Goal: Task Accomplishment & Management: Manage account settings

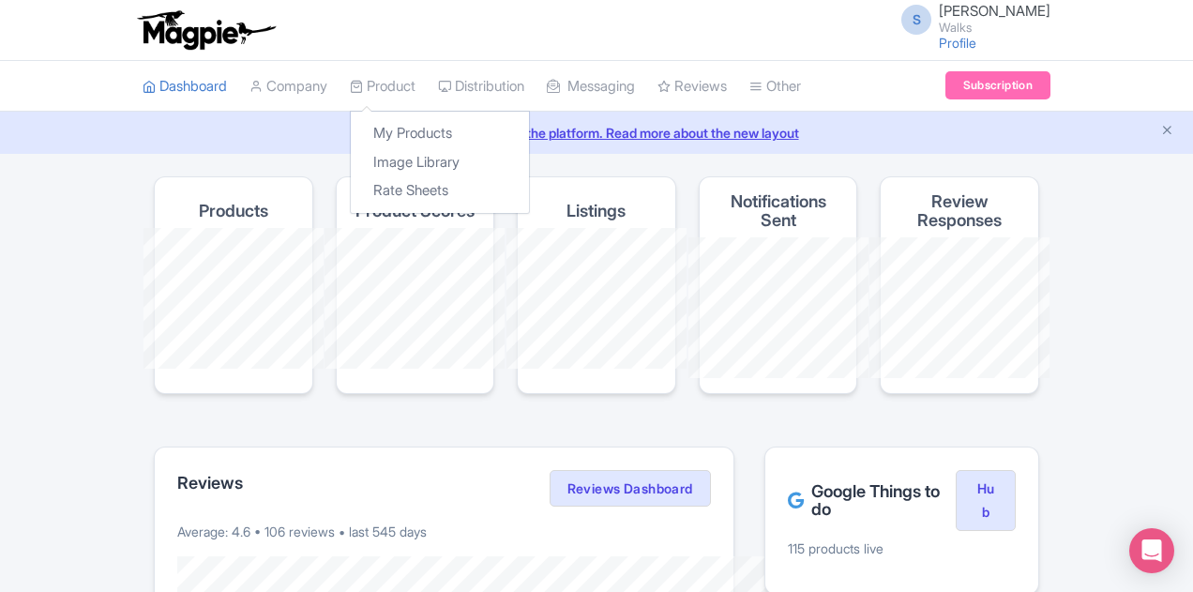
drag, startPoint x: 267, startPoint y: 83, endPoint x: 274, endPoint y: 117, distance: 34.4
click at [350, 83] on link "Product" at bounding box center [383, 87] width 66 height 52
click at [351, 134] on link "My Products" at bounding box center [440, 133] width 178 height 29
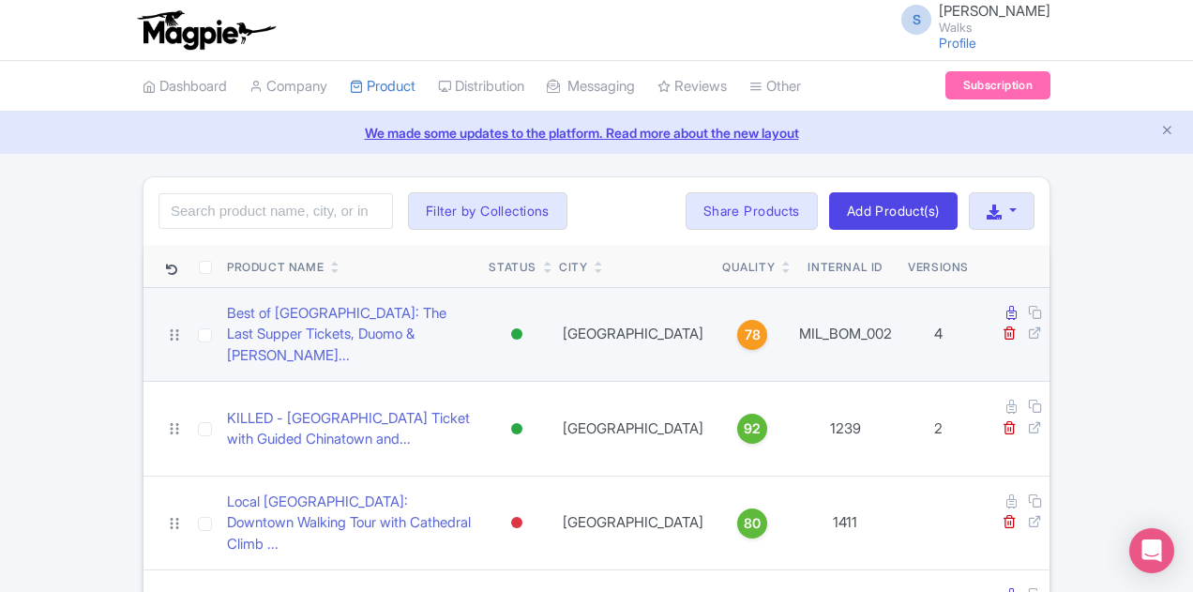
click at [522, 328] on div at bounding box center [516, 333] width 11 height 11
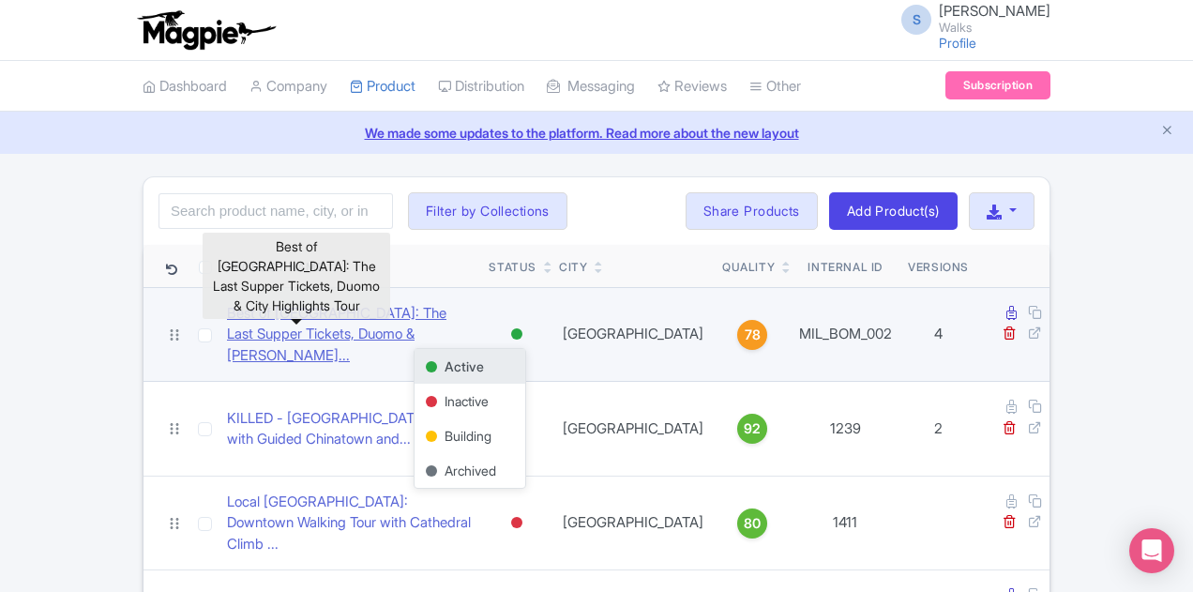
drag, startPoint x: 262, startPoint y: 320, endPoint x: 278, endPoint y: 308, distance: 20.8
click at [263, 320] on link "Best of Milan: The Last Supper Tickets, Duomo & City High..." at bounding box center [350, 335] width 247 height 64
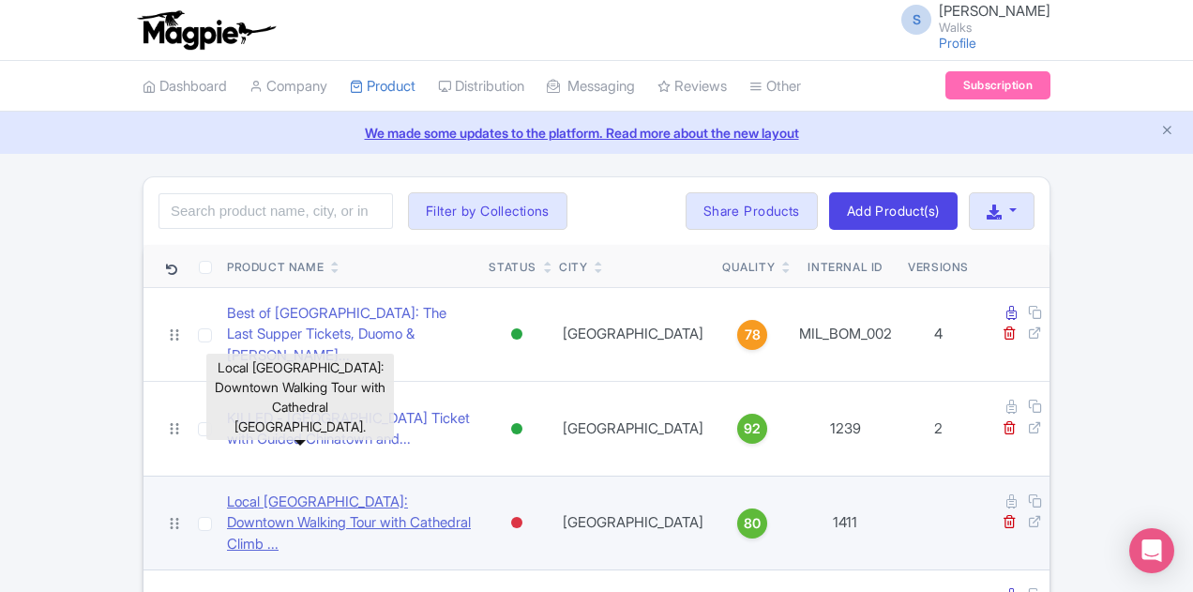
click at [309, 491] on link "Local [GEOGRAPHIC_DATA]: Downtown Walking Tour with Cathedral Climb ..." at bounding box center [350, 523] width 247 height 64
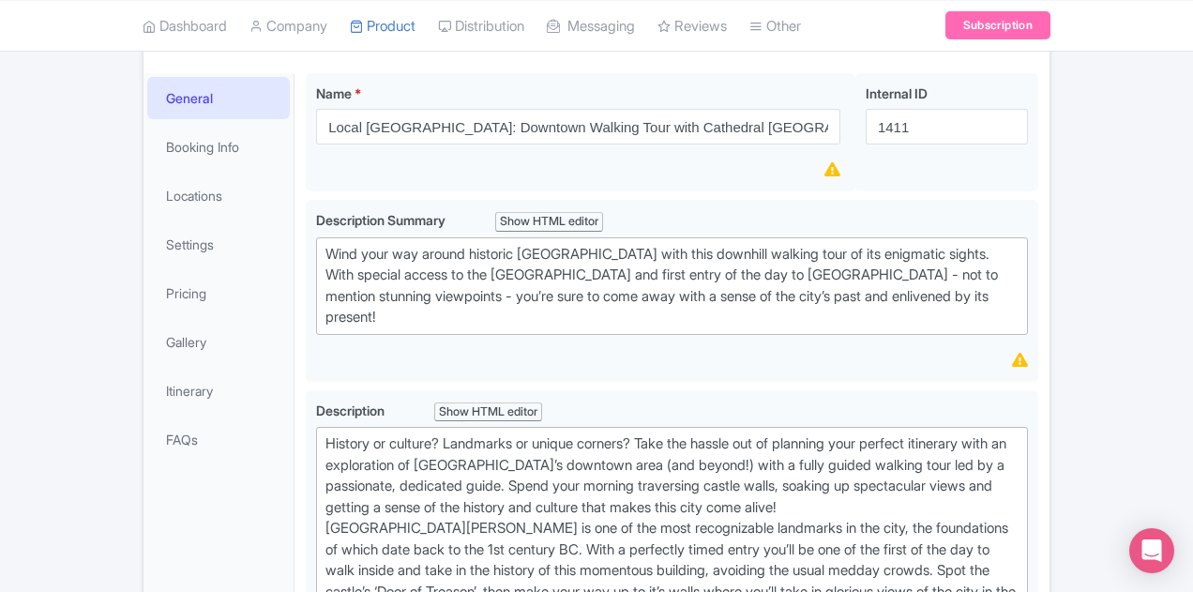
scroll to position [375, 0]
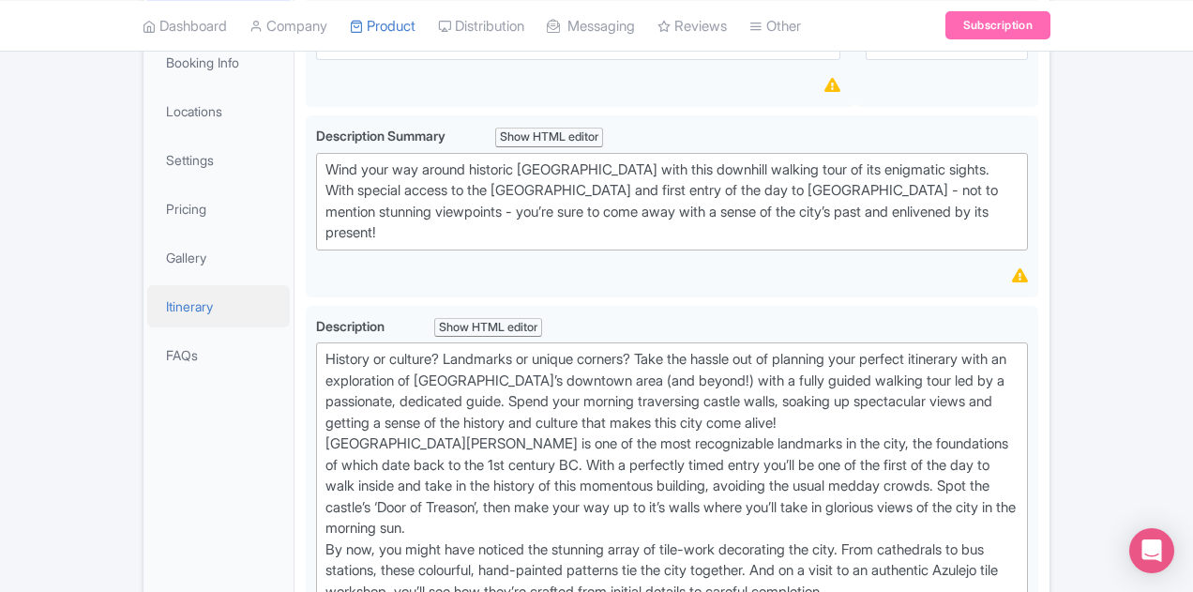
click at [147, 285] on link "Itinerary" at bounding box center [218, 306] width 143 height 42
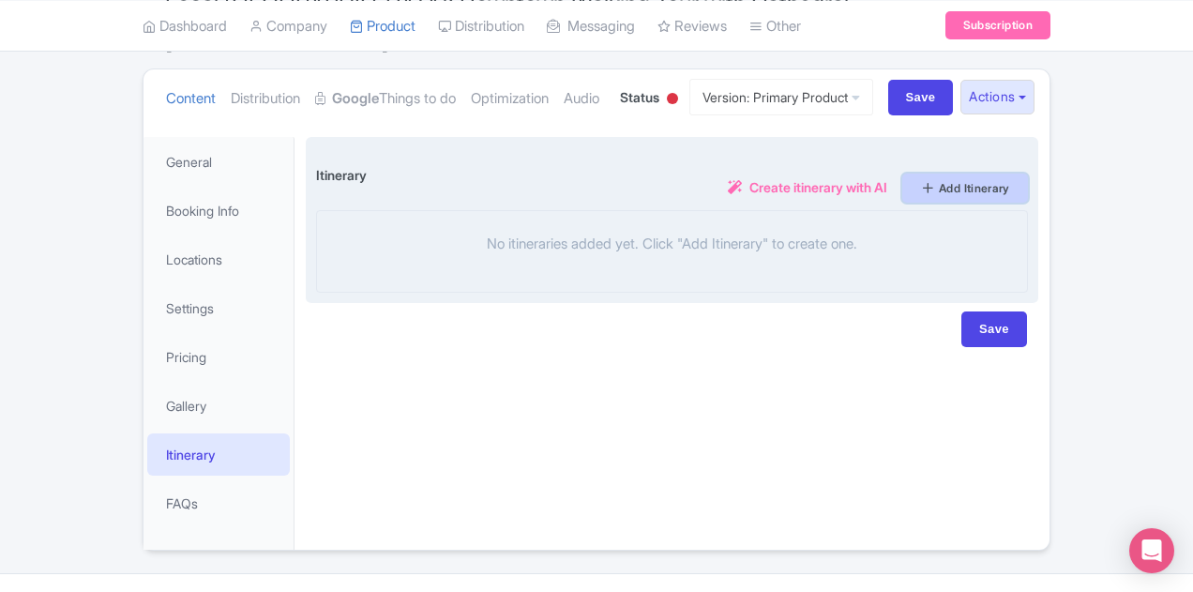
click at [1028, 173] on link "Add Itinerary" at bounding box center [965, 187] width 126 height 29
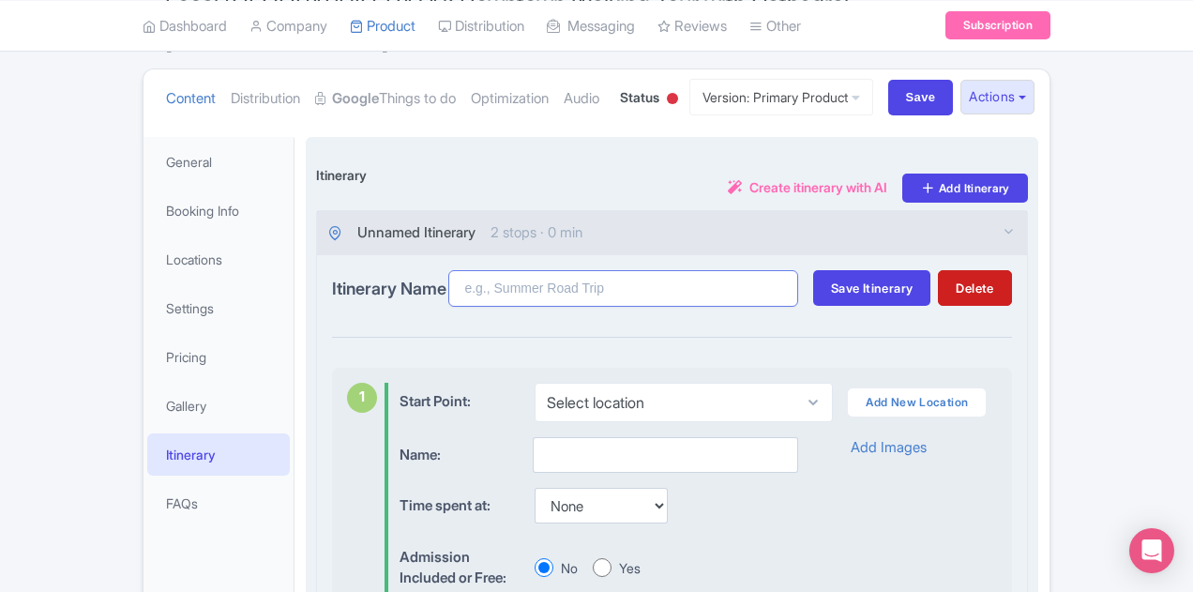
click at [763, 270] on input "Itinerary Name" at bounding box center [623, 288] width 350 height 37
type input "test"
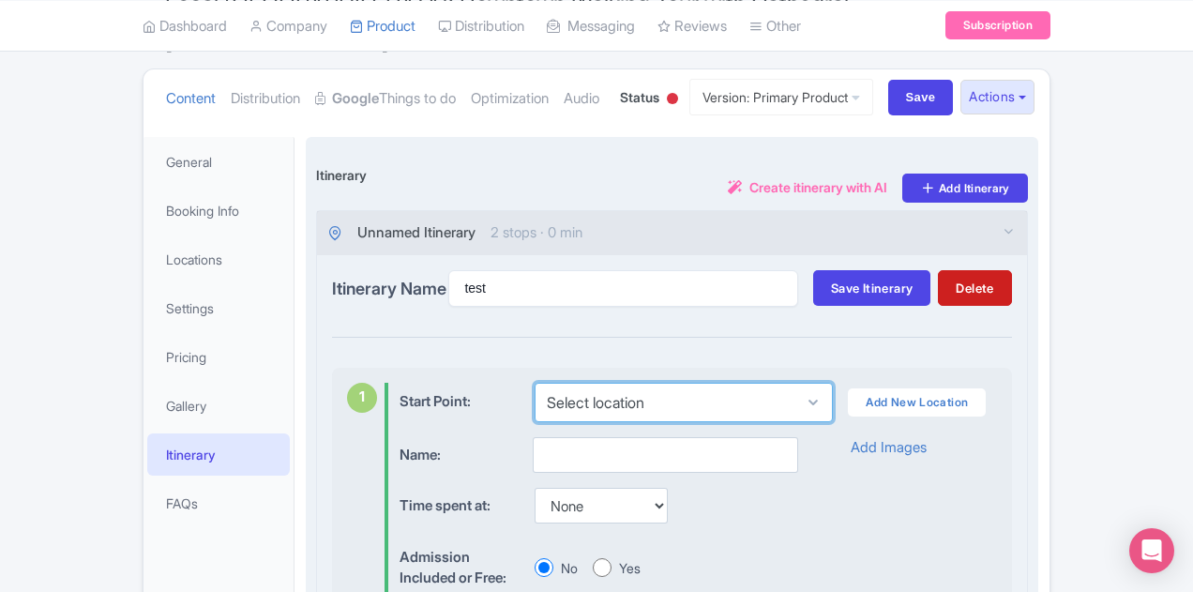
click at [726, 383] on select "Select location Café São Jorge, R. de Santa Cruz do Castelo 26, Lisboa, PT" at bounding box center [683, 402] width 298 height 39
select select "607808ba-0af8-4576-956f-e42ee1f4e73b"
click at [534, 383] on select "Select location Café São Jorge, R. de Santa Cruz do Castelo 26, Lisboa, PT" at bounding box center [683, 402] width 298 height 39
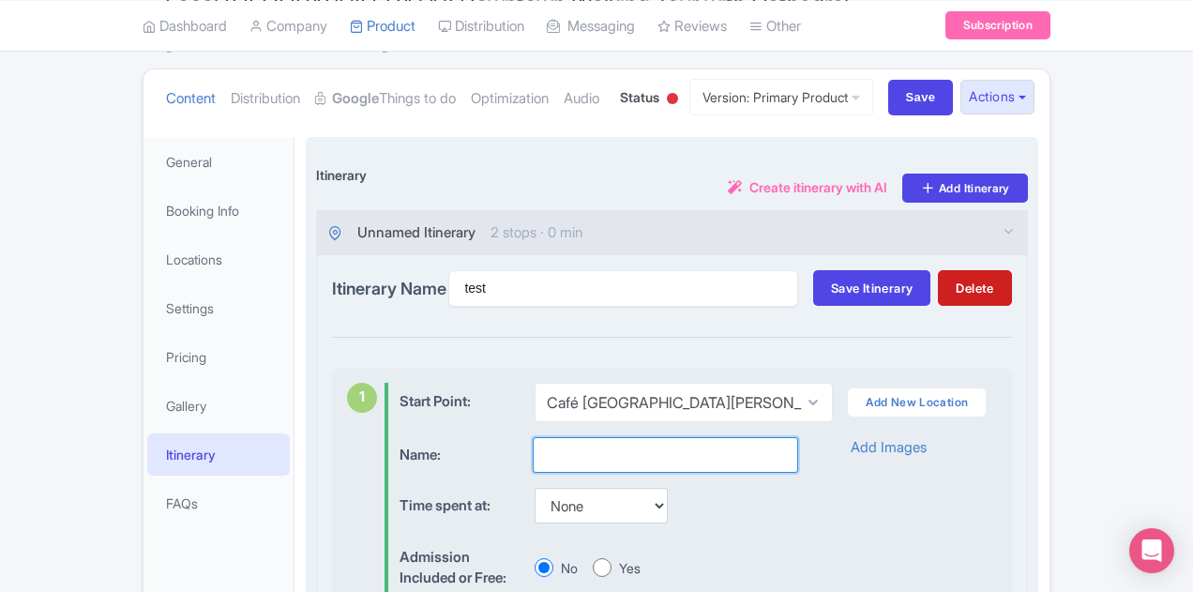
click at [570, 437] on input "text" at bounding box center [665, 455] width 265 height 36
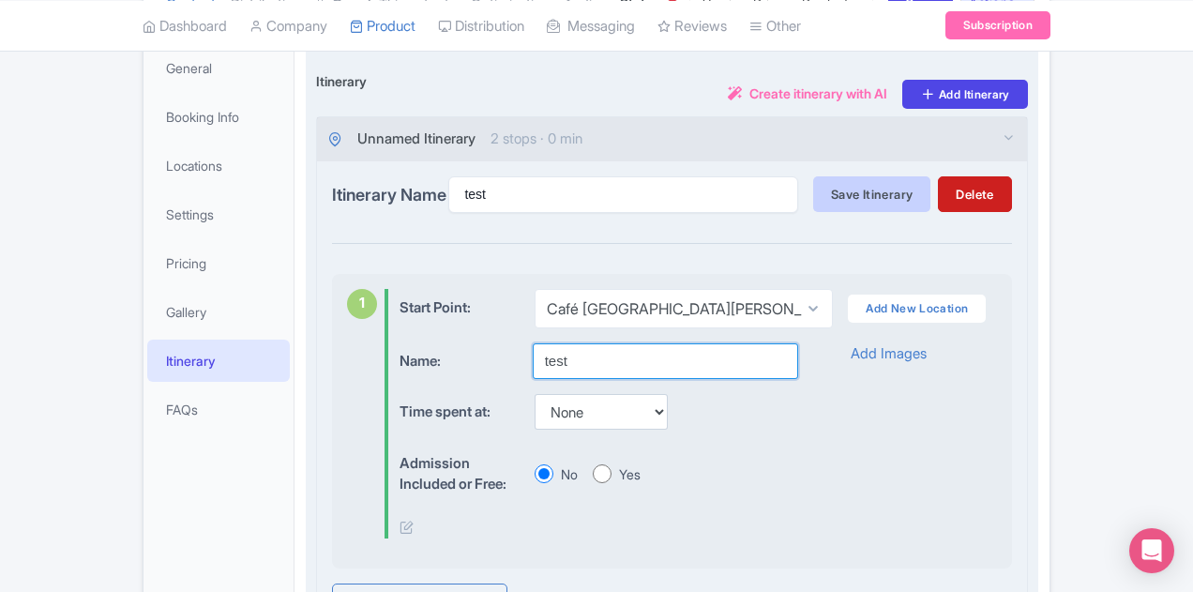
type input "test"
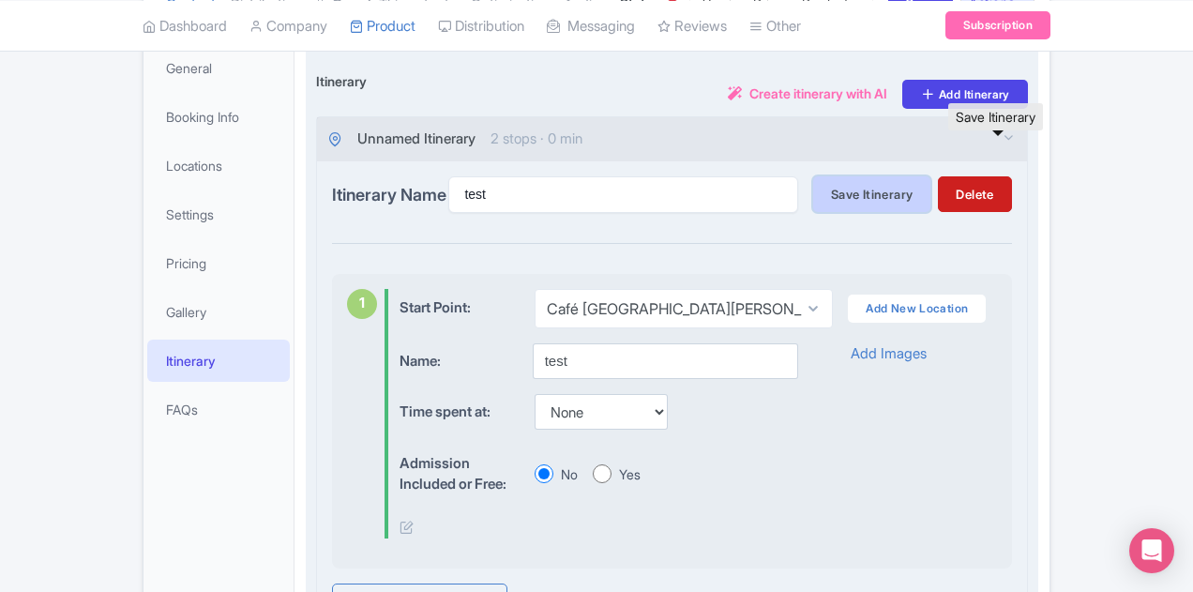
click at [930, 176] on button "Save Itinerary" at bounding box center [871, 194] width 117 height 36
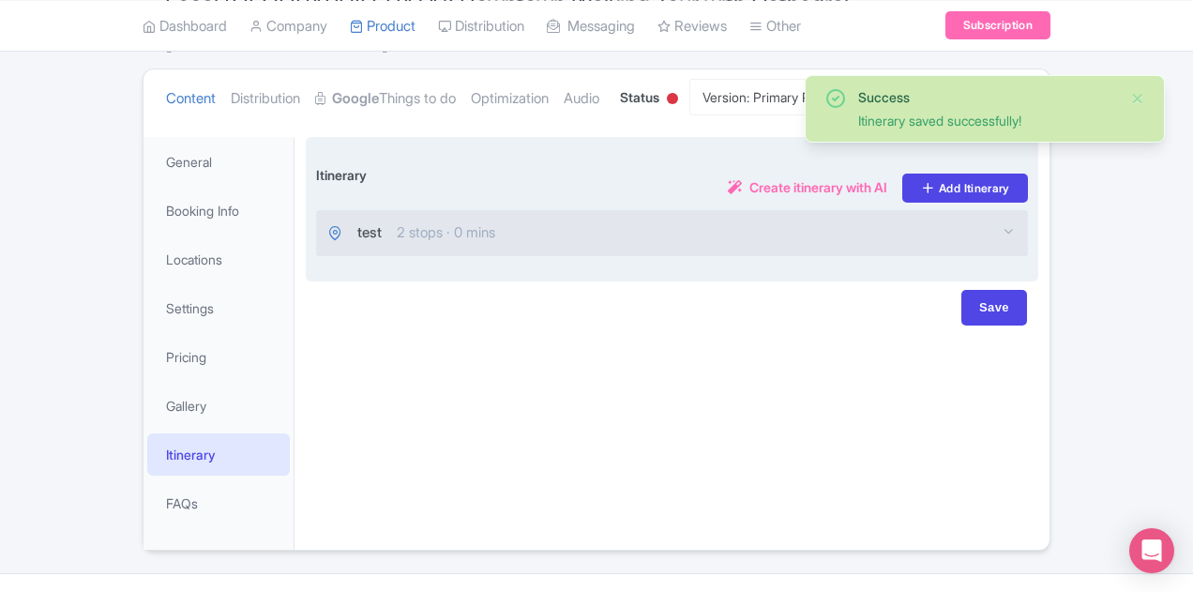
click at [744, 211] on div "test 2 stops · 0 mins" at bounding box center [672, 233] width 710 height 44
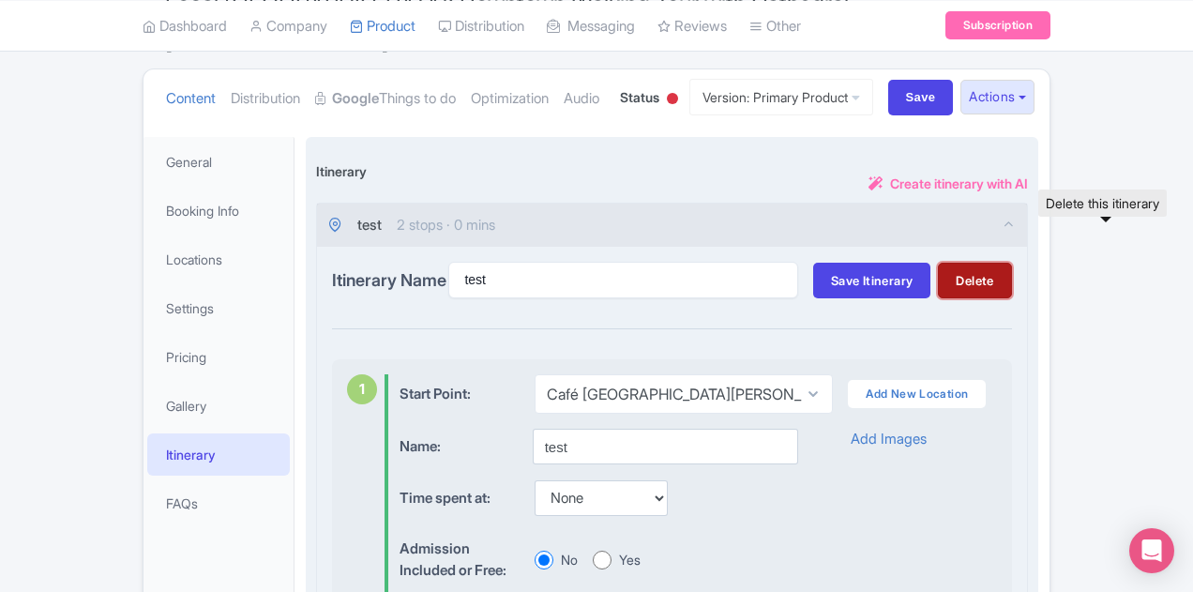
click at [1011, 263] on button "Delete" at bounding box center [974, 281] width 73 height 36
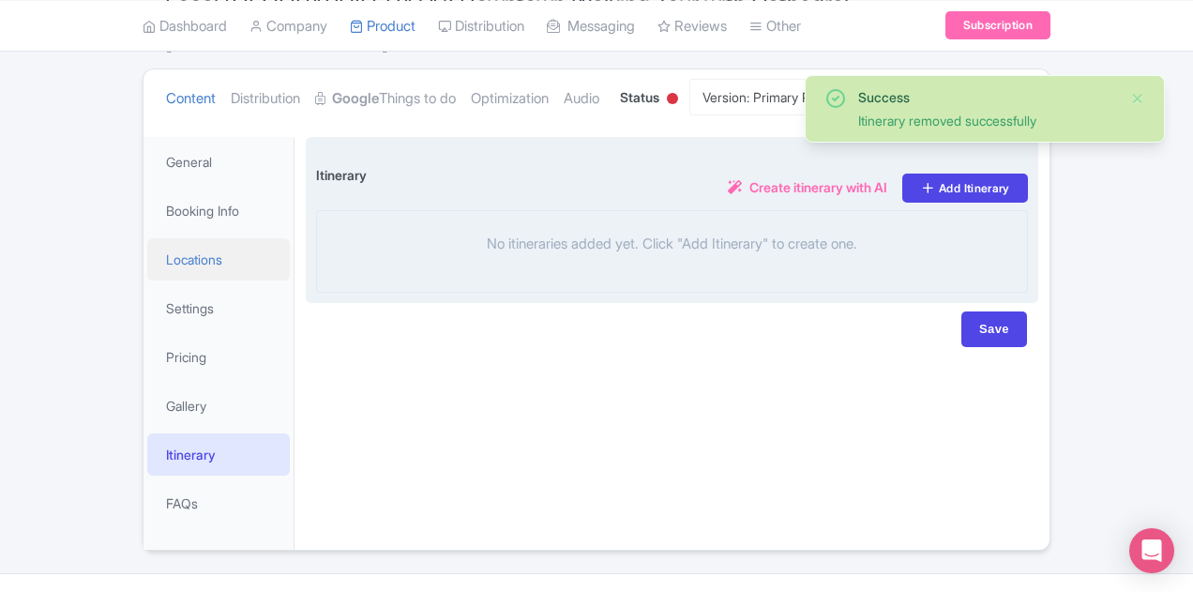
click at [147, 238] on link "Locations" at bounding box center [218, 259] width 143 height 42
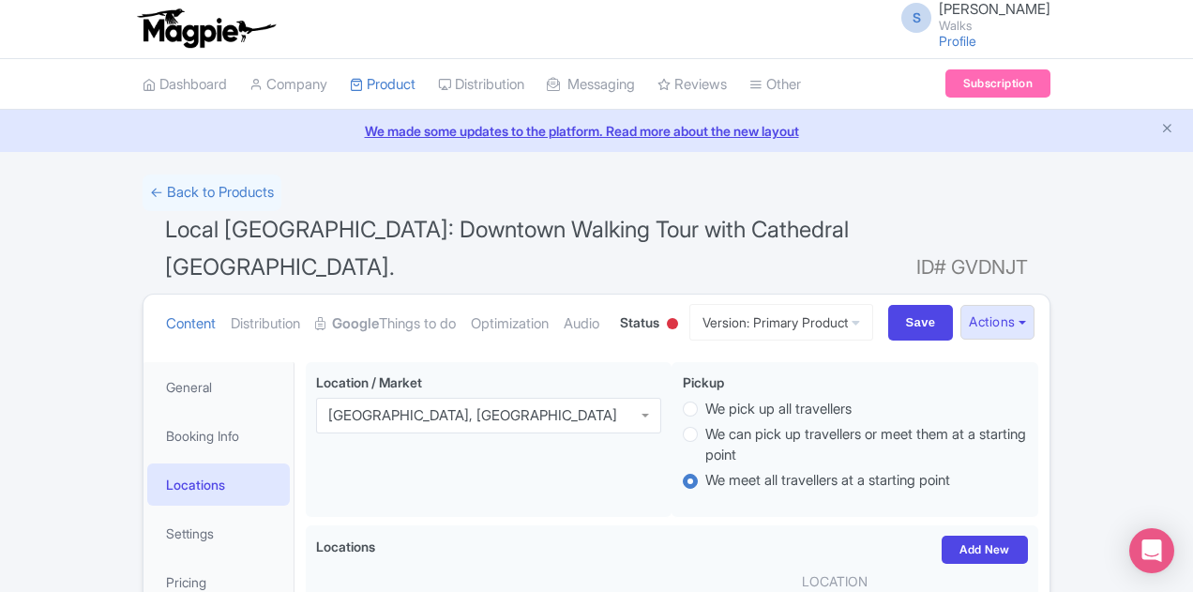
scroll to position [0, 0]
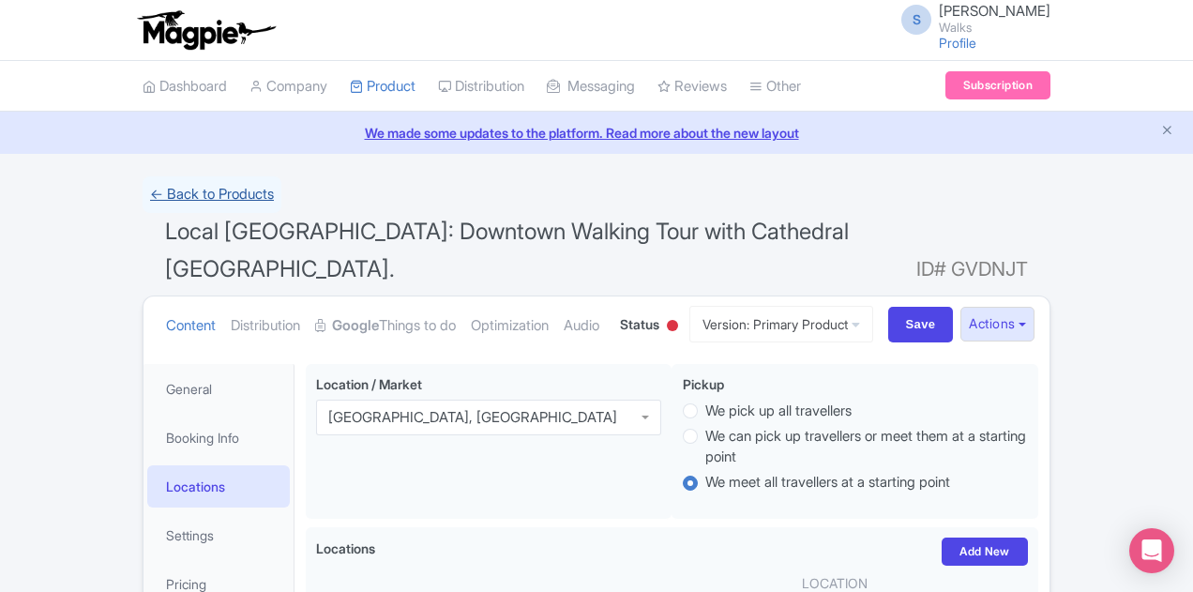
click at [143, 188] on link "← Back to Products" at bounding box center [212, 194] width 139 height 37
click at [143, 197] on link "← Back to Products" at bounding box center [212, 194] width 139 height 37
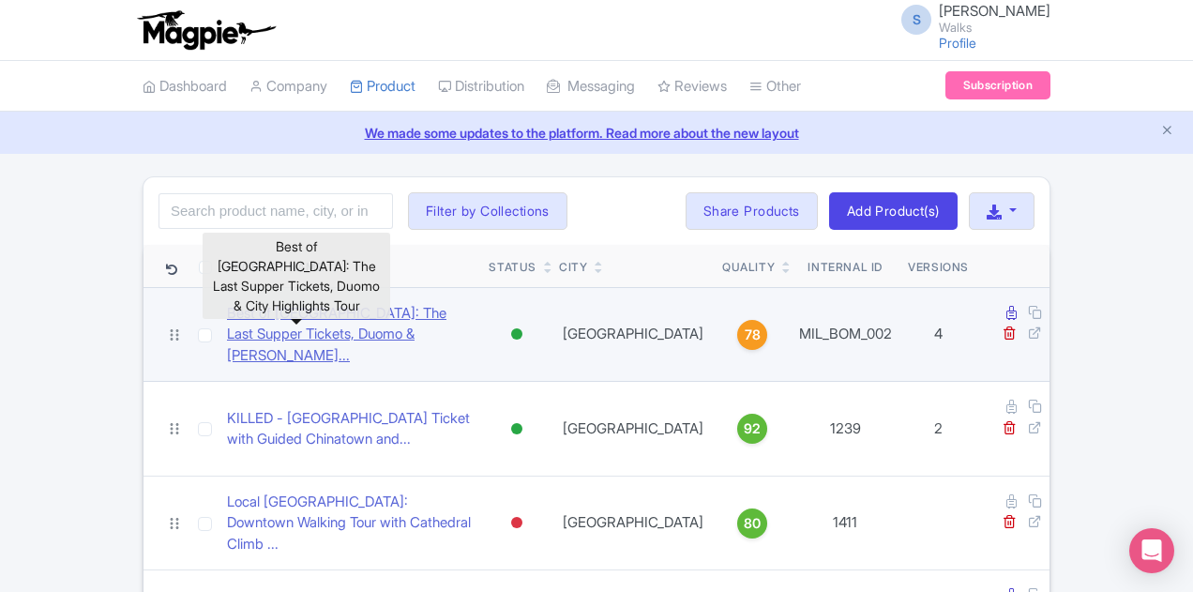
click at [344, 314] on link "Best of Milan: The Last Supper Tickets, Duomo & City High..." at bounding box center [350, 335] width 247 height 64
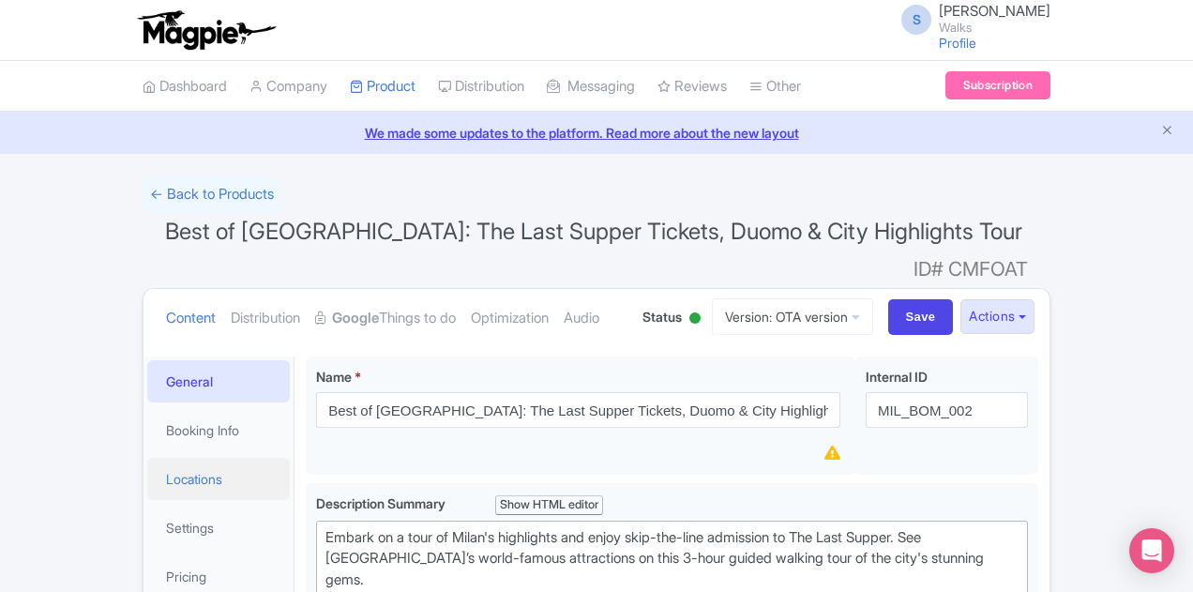
click at [147, 458] on link "Locations" at bounding box center [218, 479] width 143 height 42
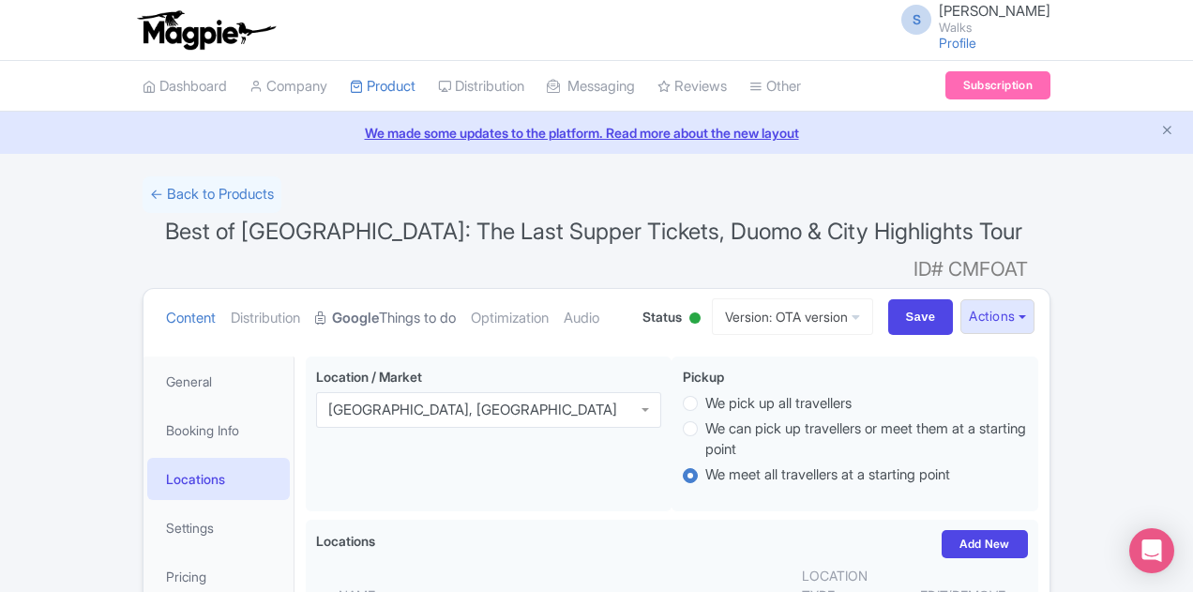
click at [315, 294] on link "Google Things to do" at bounding box center [385, 318] width 141 height 59
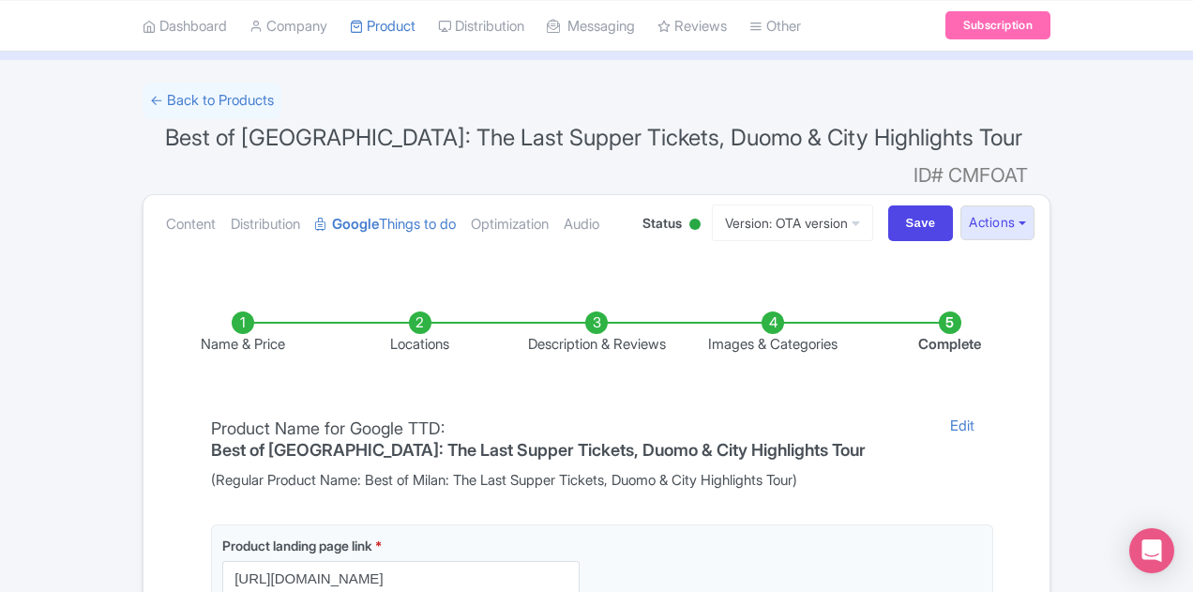
scroll to position [94, 0]
click at [349, 311] on li "Locations" at bounding box center [419, 333] width 176 height 44
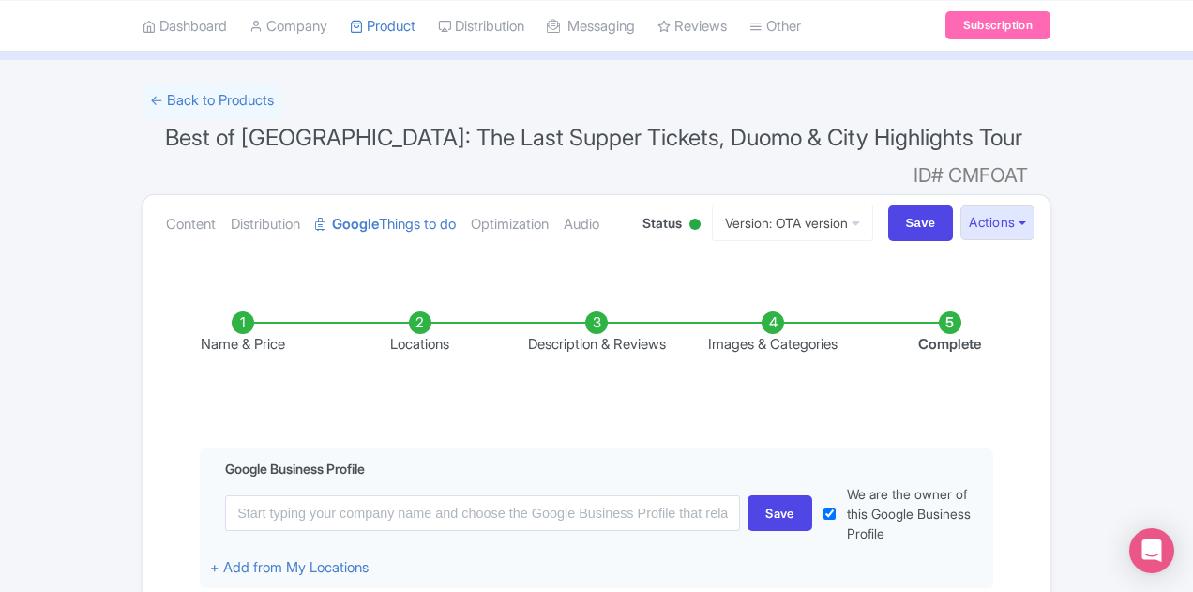
click at [369, 311] on li "Locations" at bounding box center [419, 333] width 176 height 44
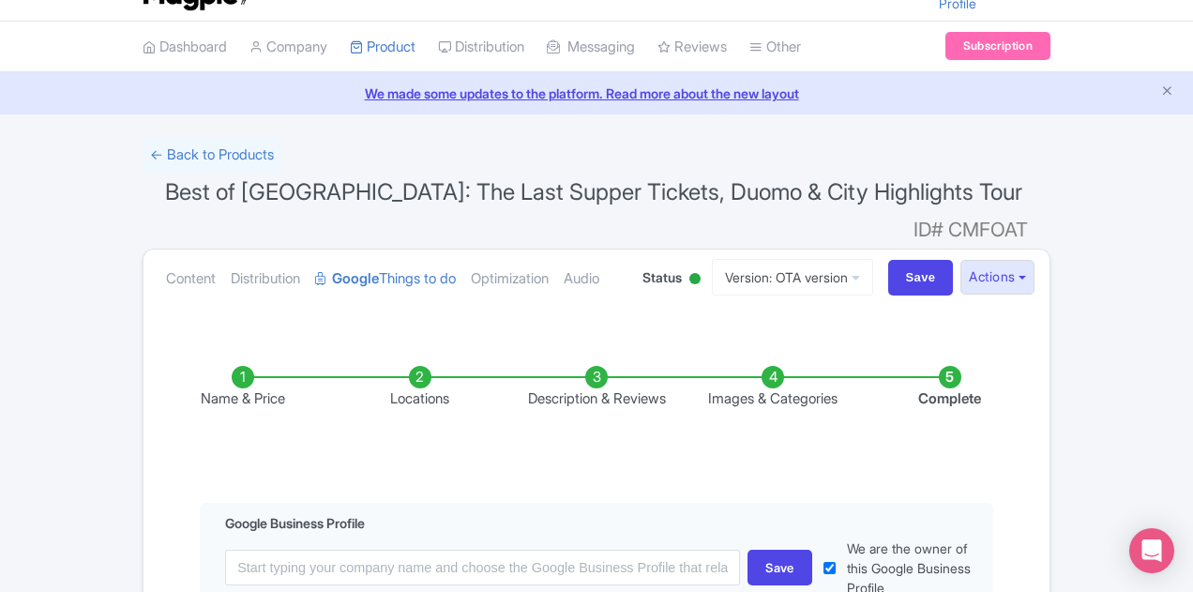
scroll to position [0, 0]
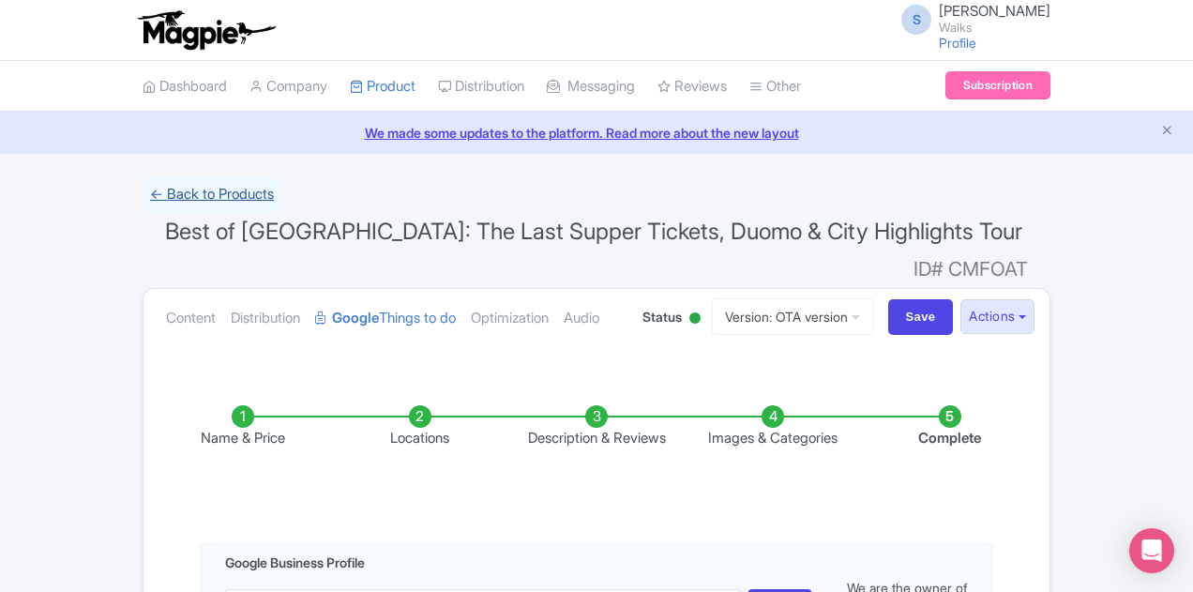
click at [143, 197] on link "← Back to Products" at bounding box center [212, 194] width 139 height 37
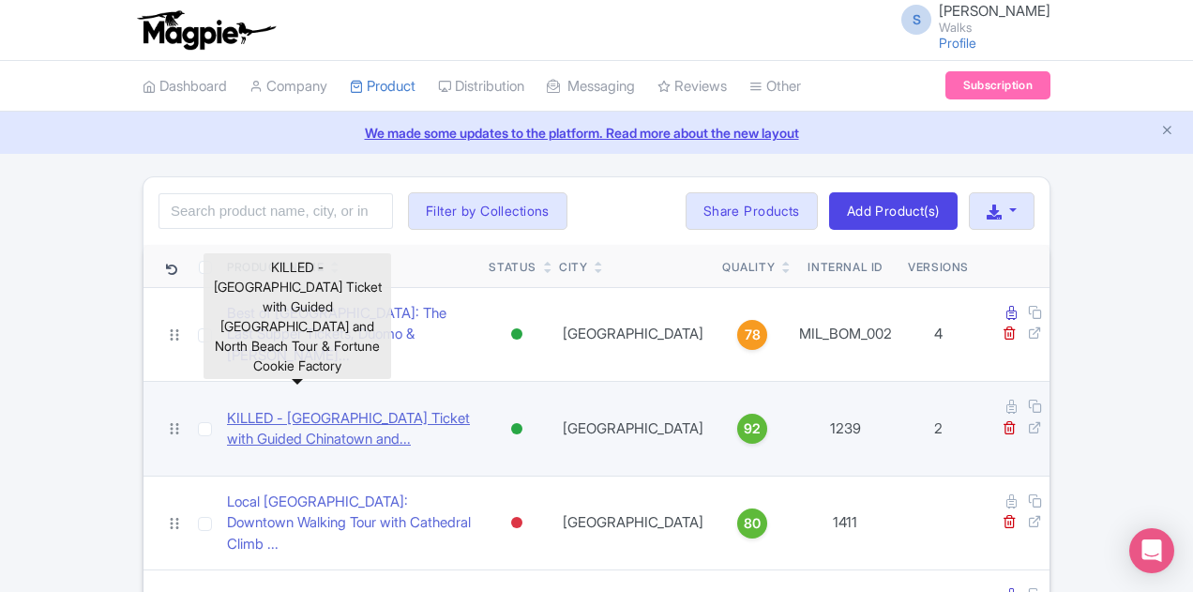
click at [232, 408] on link "KILLED - [GEOGRAPHIC_DATA] Ticket with Guided Chinatown and..." at bounding box center [350, 429] width 247 height 42
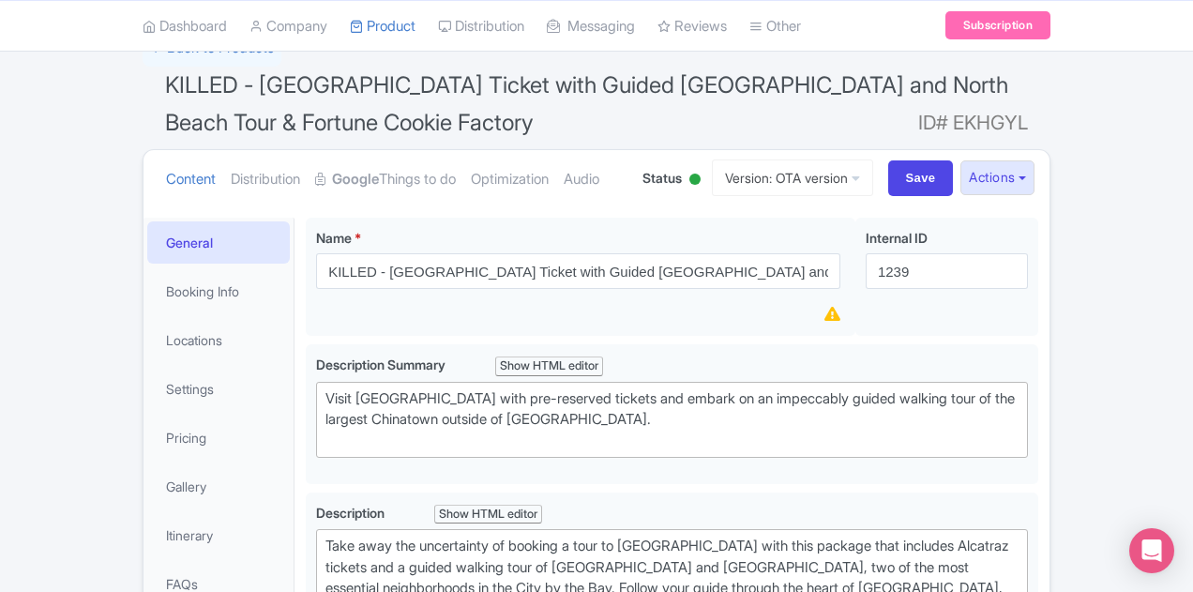
scroll to position [281, 0]
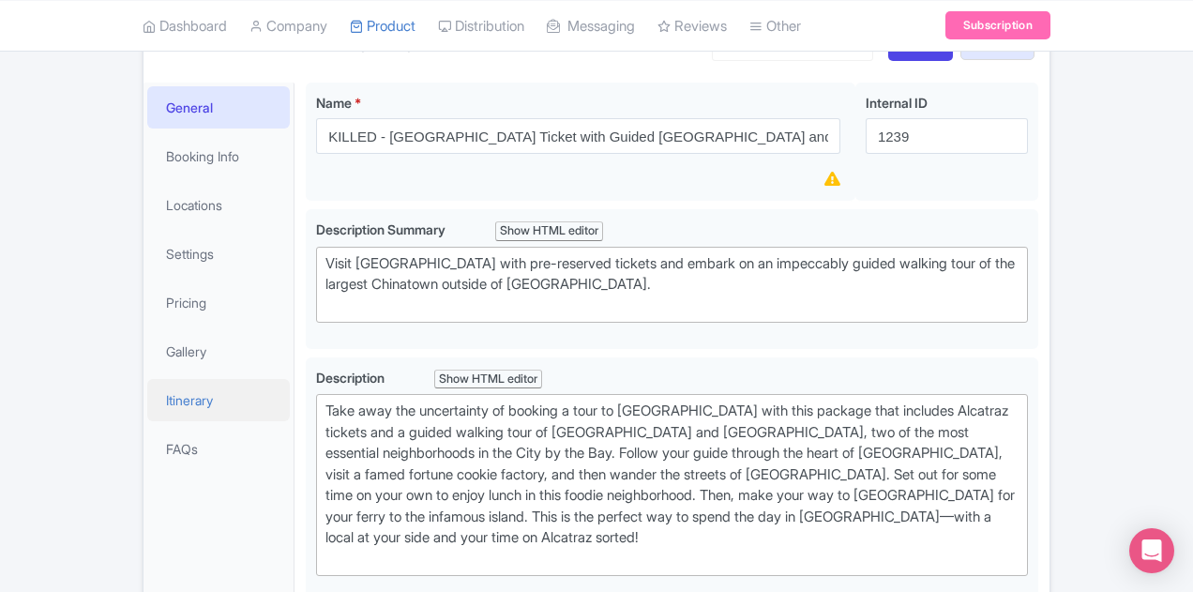
click at [147, 387] on link "Itinerary" at bounding box center [218, 400] width 143 height 42
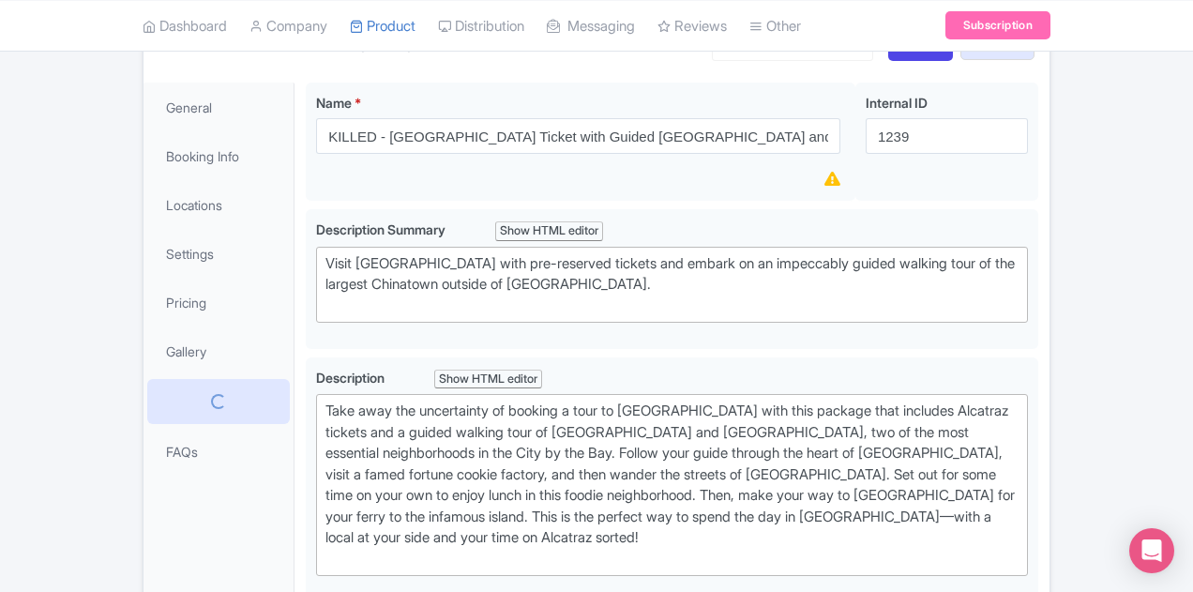
scroll to position [257, 0]
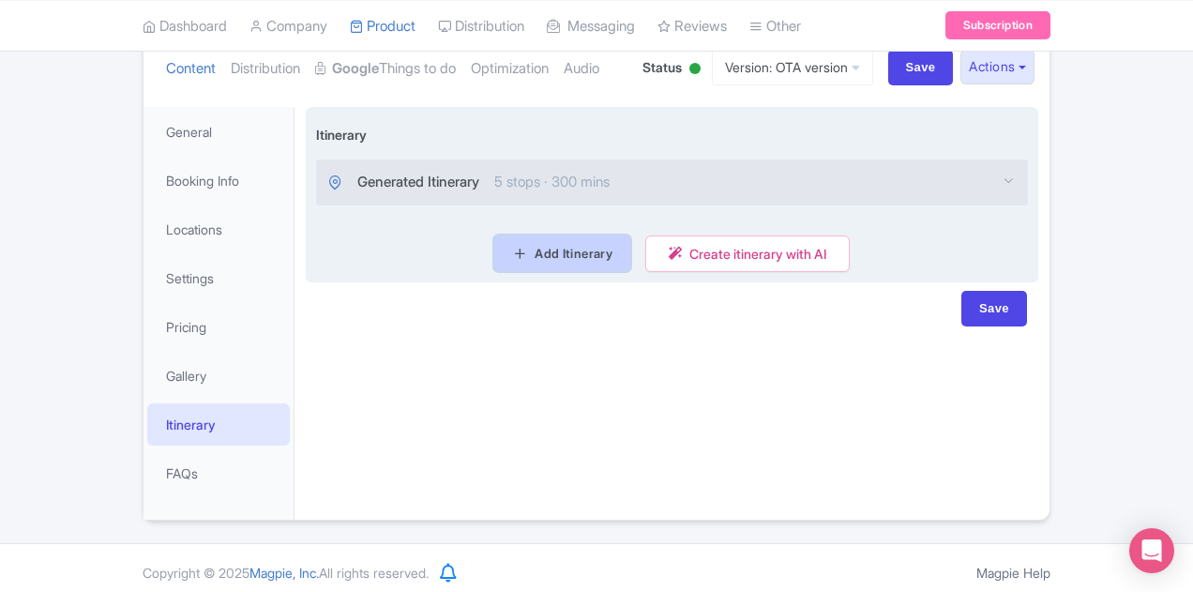
click at [560, 238] on link "Add Itinerary" at bounding box center [562, 253] width 136 height 36
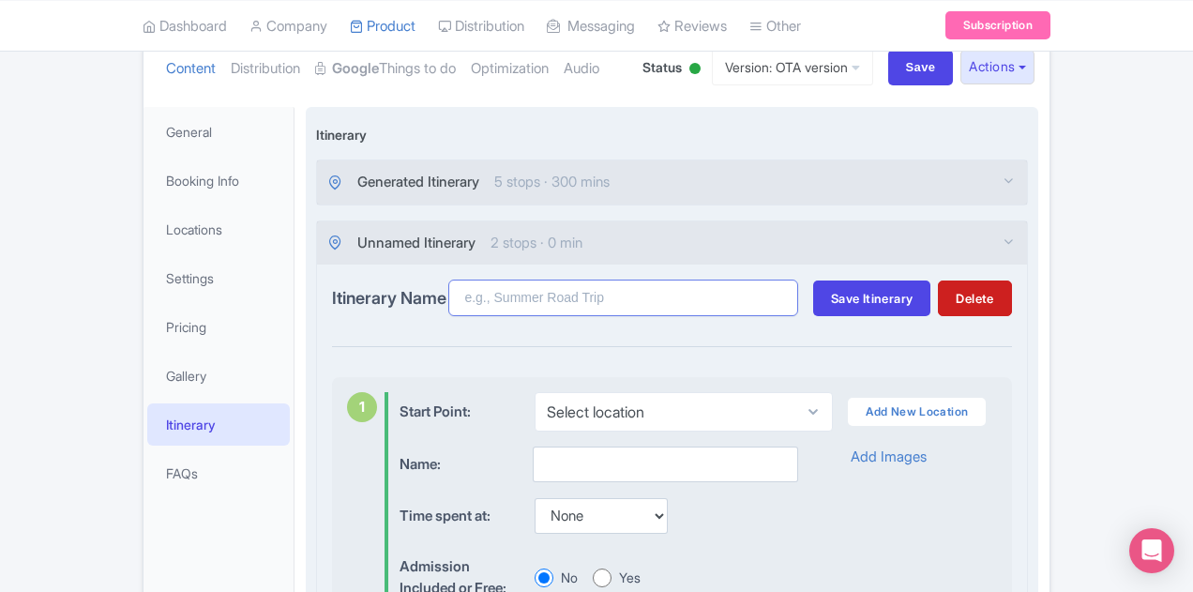
click at [603, 295] on input "Itinerary Name" at bounding box center [623, 297] width 350 height 37
click at [1016, 173] on icon "button" at bounding box center [1008, 180] width 14 height 14
click at [1016, 234] on icon "button" at bounding box center [1008, 241] width 14 height 14
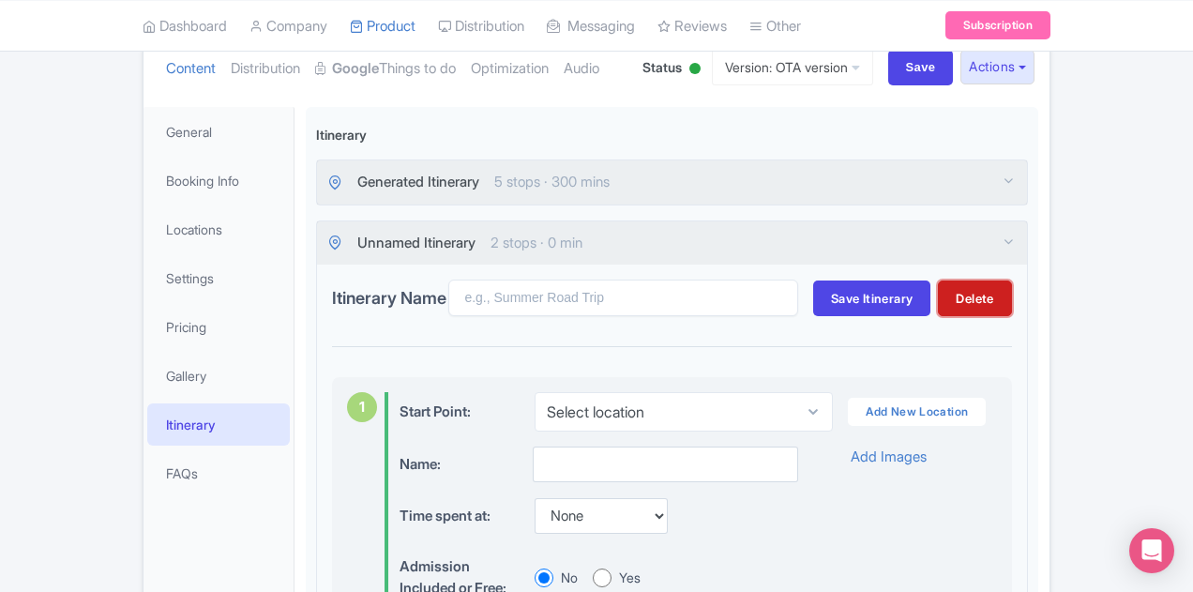
click at [1011, 289] on button "Delete" at bounding box center [974, 298] width 73 height 36
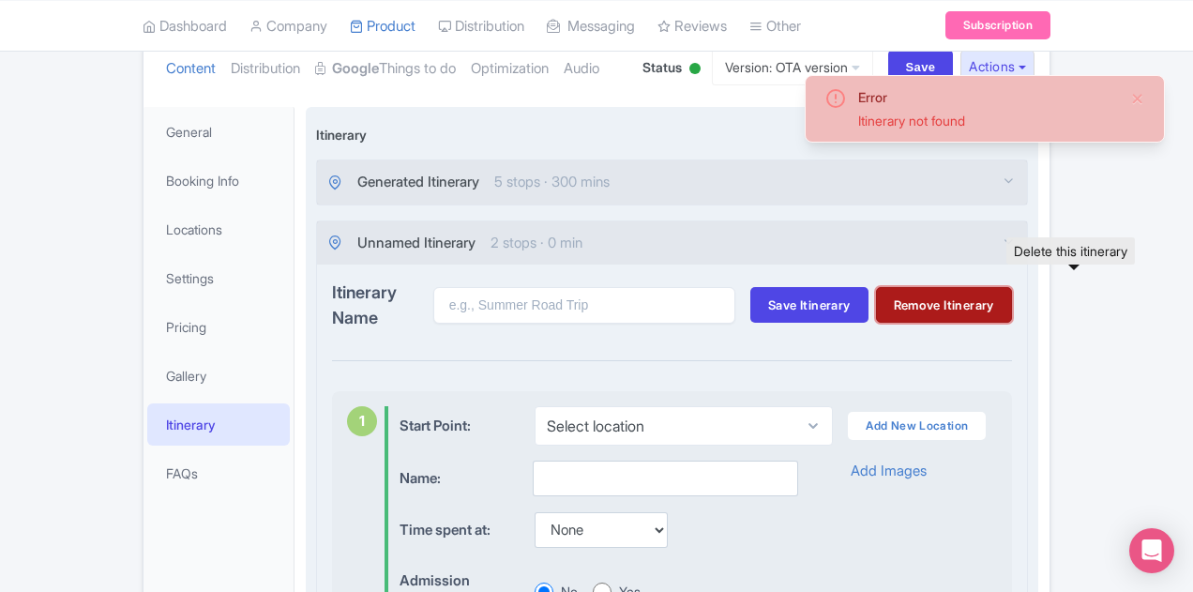
click at [1012, 295] on button "Remove Itinerary" at bounding box center [944, 305] width 136 height 36
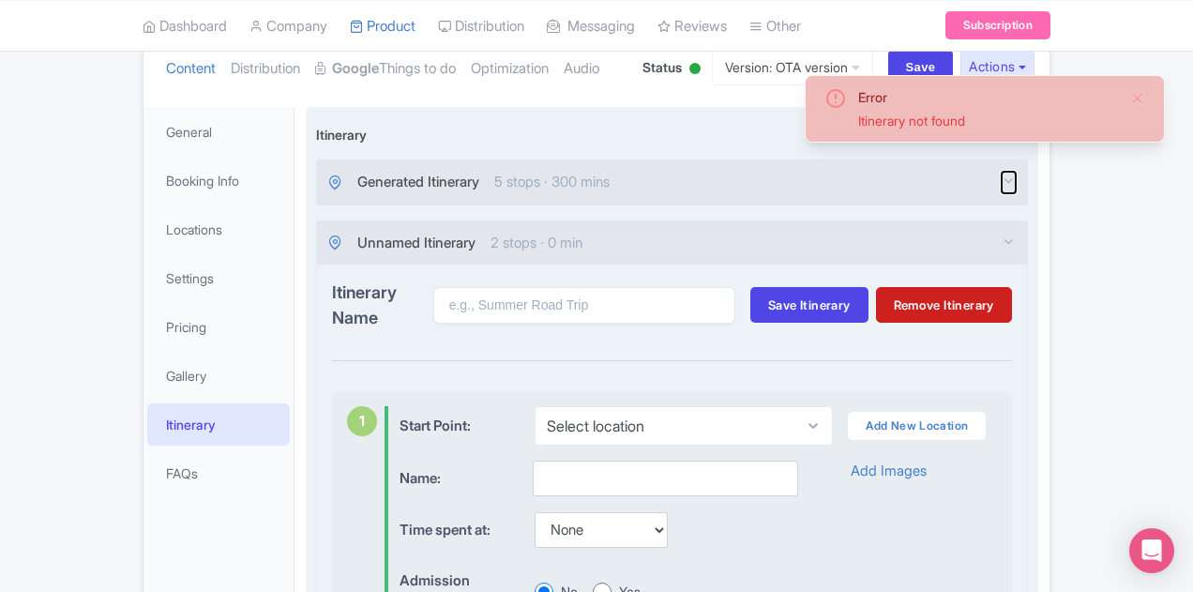
click at [1016, 173] on icon "button" at bounding box center [1008, 180] width 14 height 14
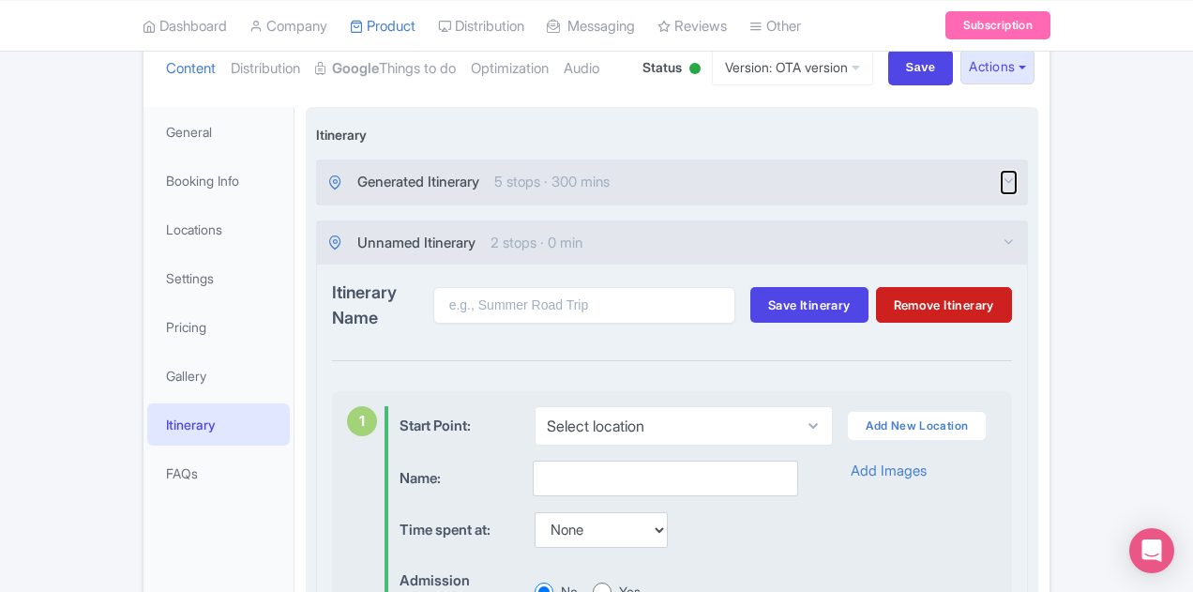
click at [1016, 173] on icon "button" at bounding box center [1008, 180] width 14 height 14
click at [641, 221] on div "Unnamed Itinerary 2 stops · 0 min" at bounding box center [672, 243] width 710 height 44
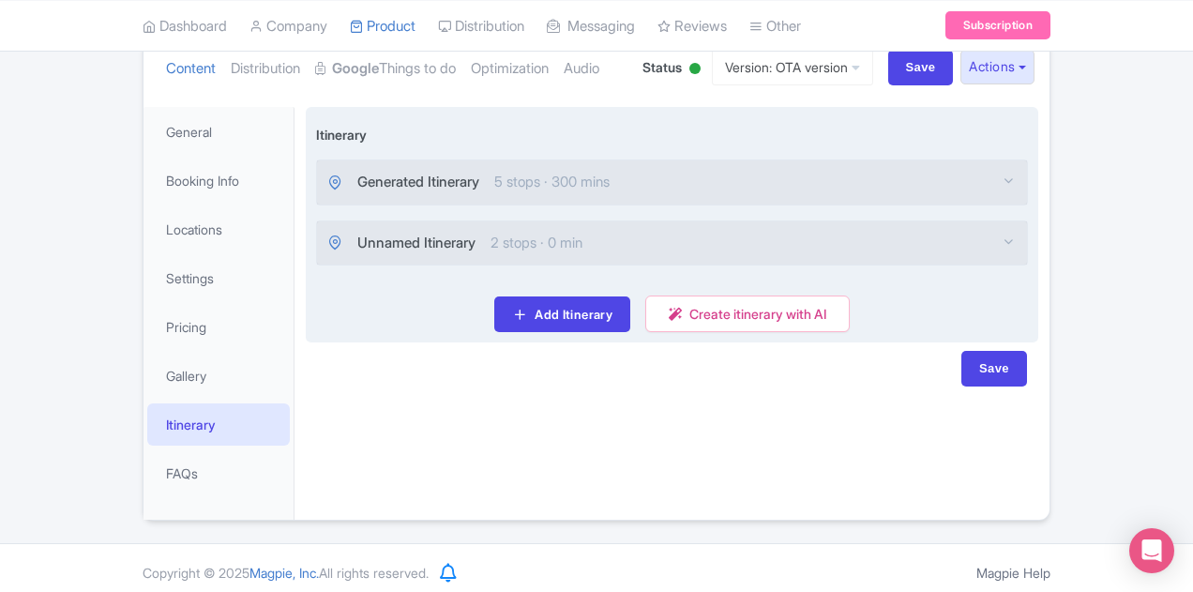
click at [612, 221] on div "Unnamed Itinerary 2 stops · 0 min" at bounding box center [672, 243] width 710 height 44
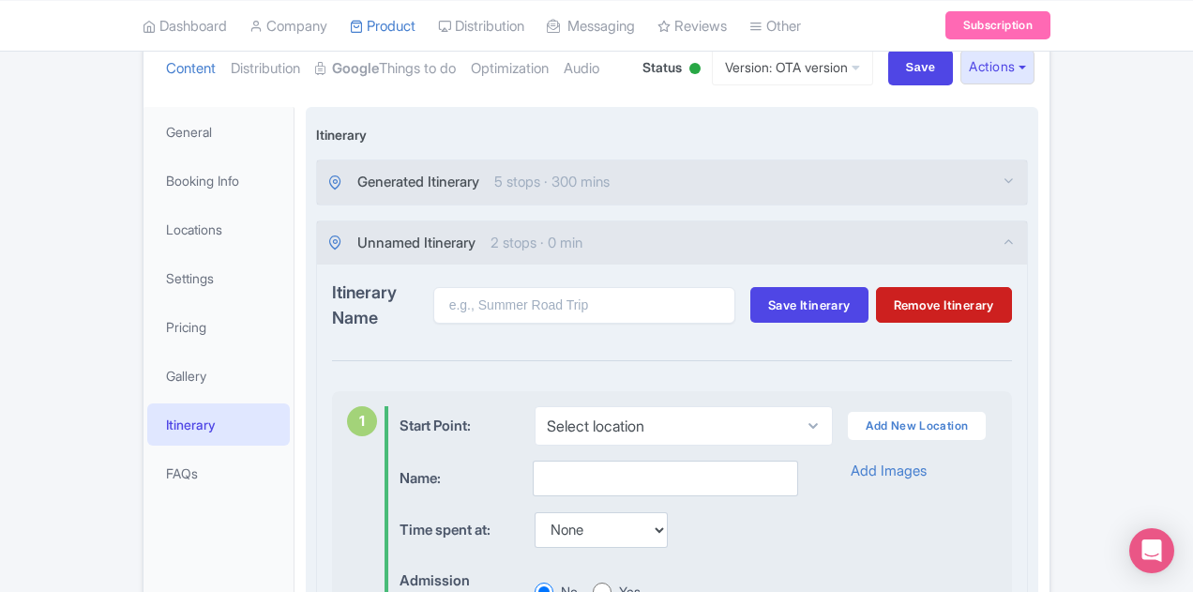
click at [613, 163] on div "Generated Itinerary 5 stops · 300 mins" at bounding box center [672, 182] width 710 height 44
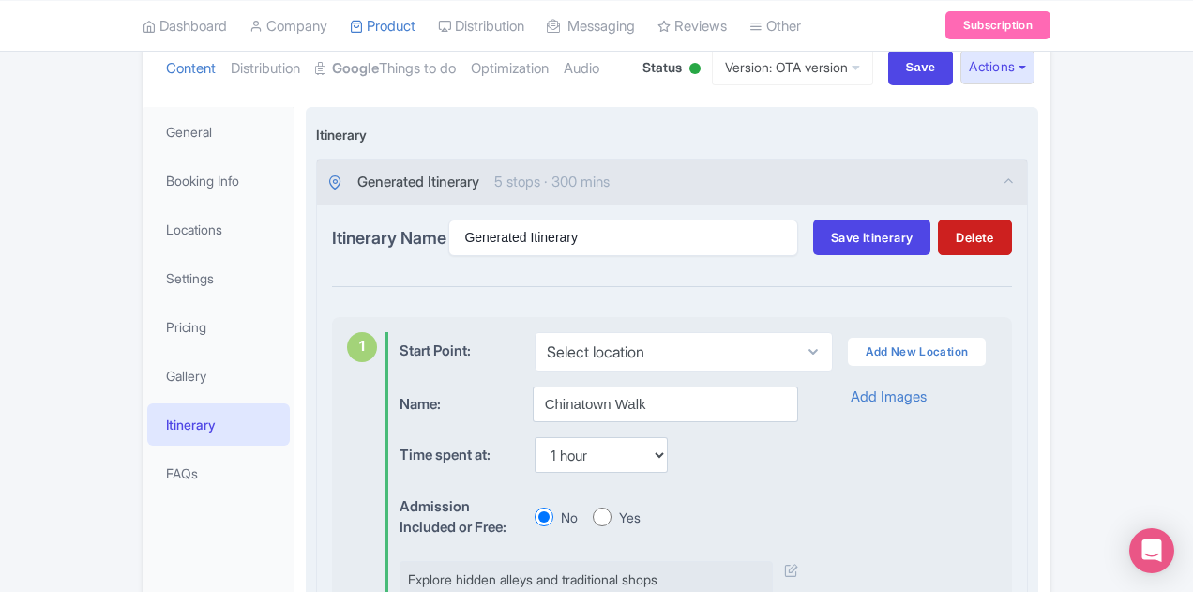
click at [613, 163] on div "Generated Itinerary 5 stops · 300 mins" at bounding box center [672, 182] width 710 height 44
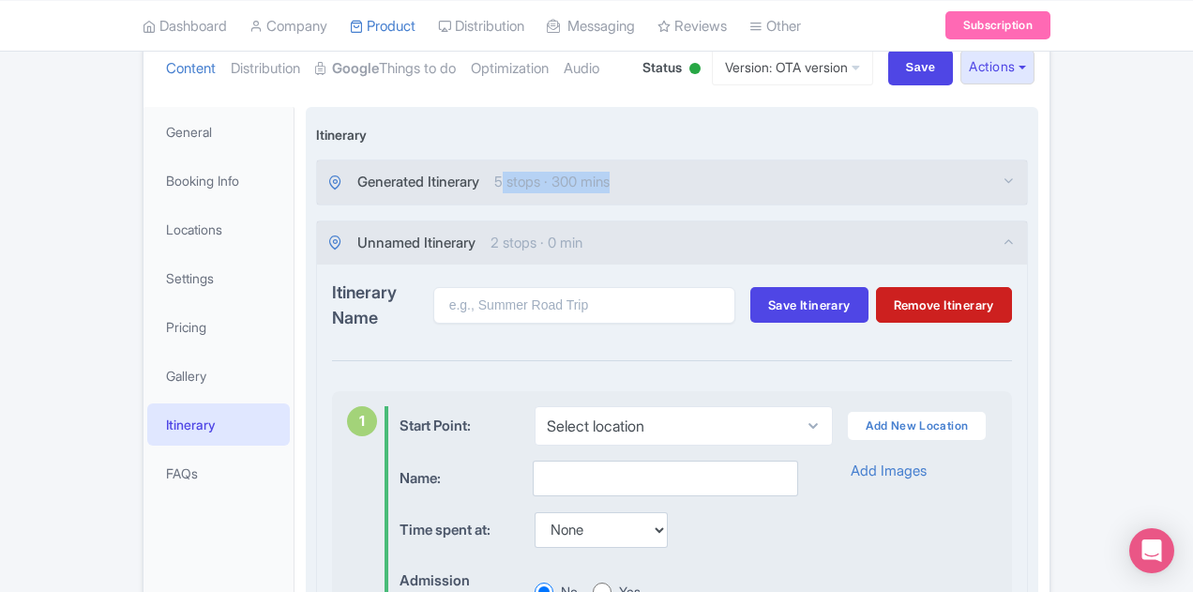
click at [613, 163] on div "Generated Itinerary 5 stops · 300 mins" at bounding box center [672, 182] width 710 height 44
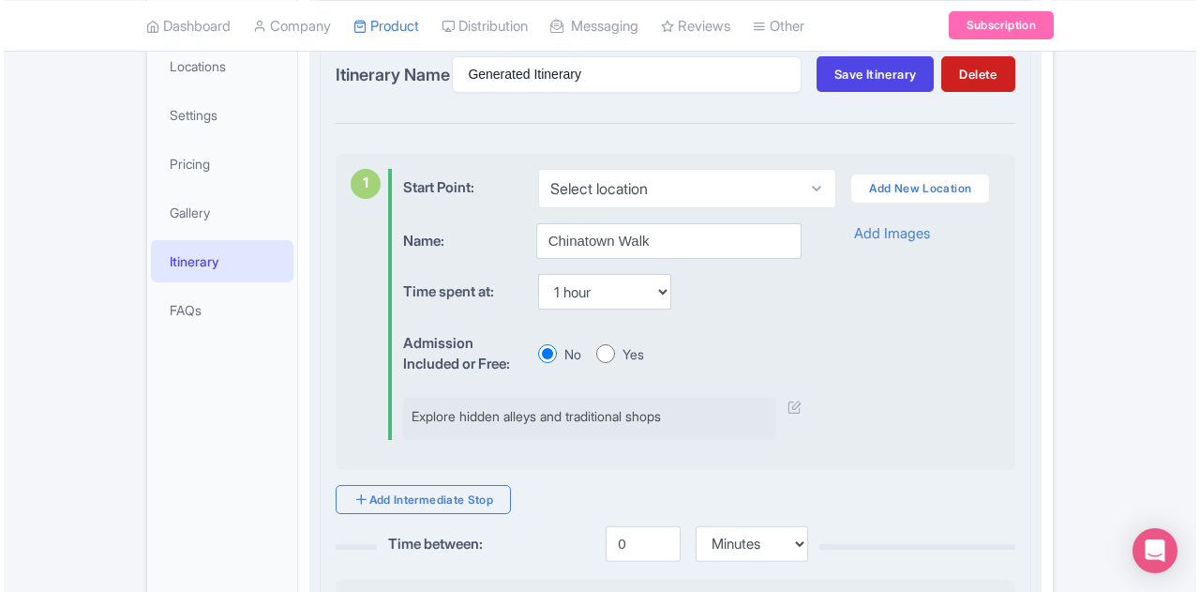
scroll to position [444, 0]
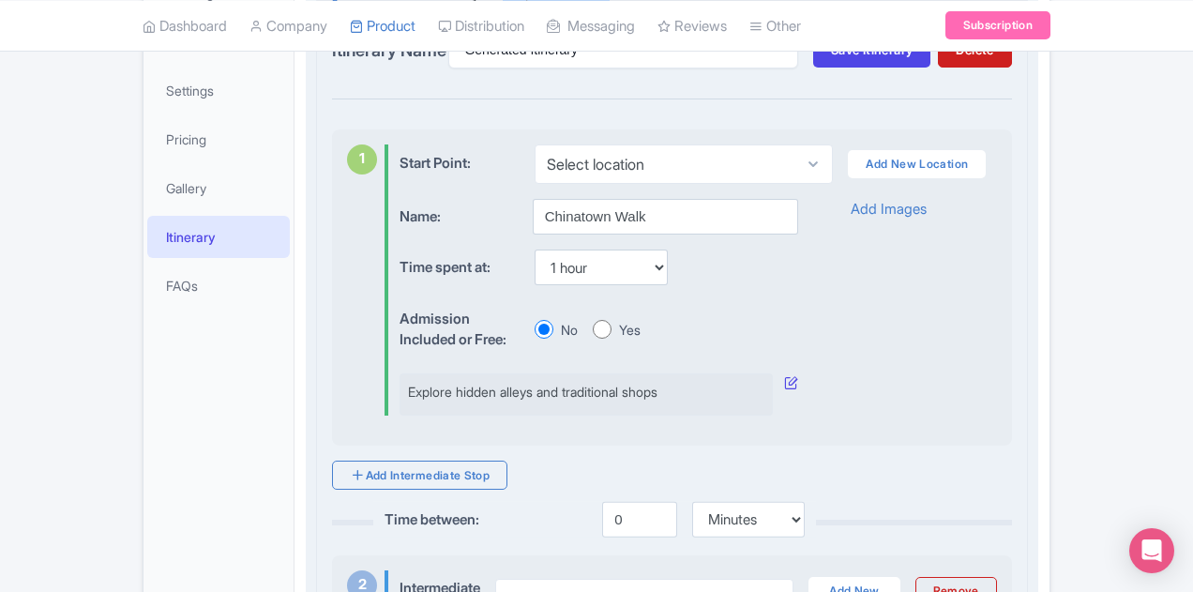
click at [798, 375] on icon at bounding box center [791, 382] width 14 height 14
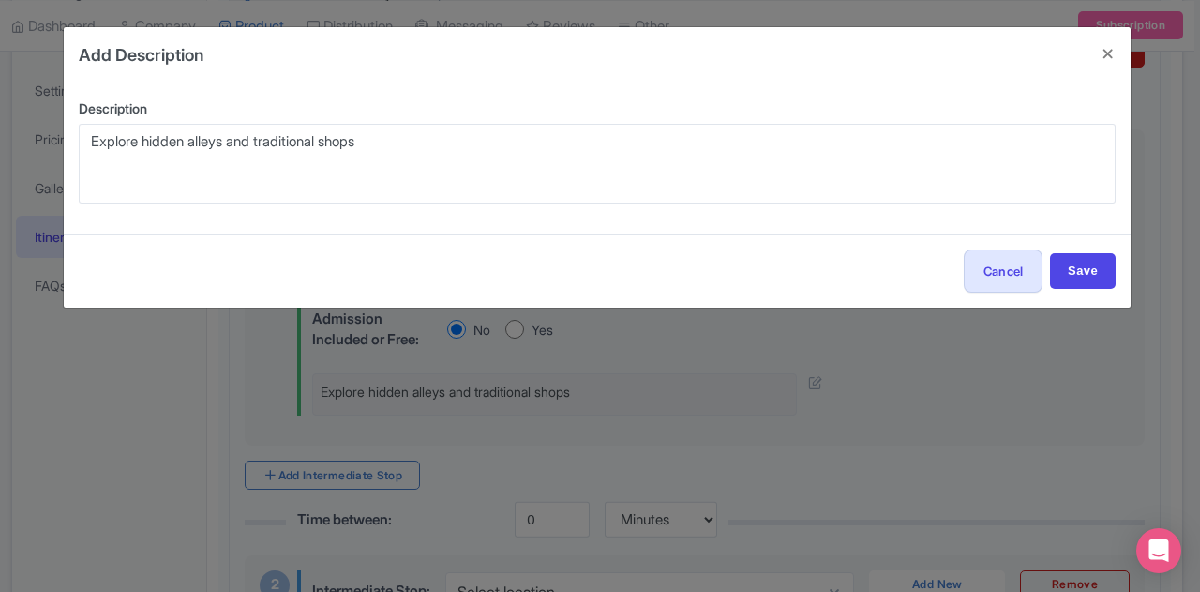
click at [555, 203] on div "Description Explore hidden alleys and traditional shops 17 of 60 characters rem…" at bounding box center [597, 158] width 1067 height 150
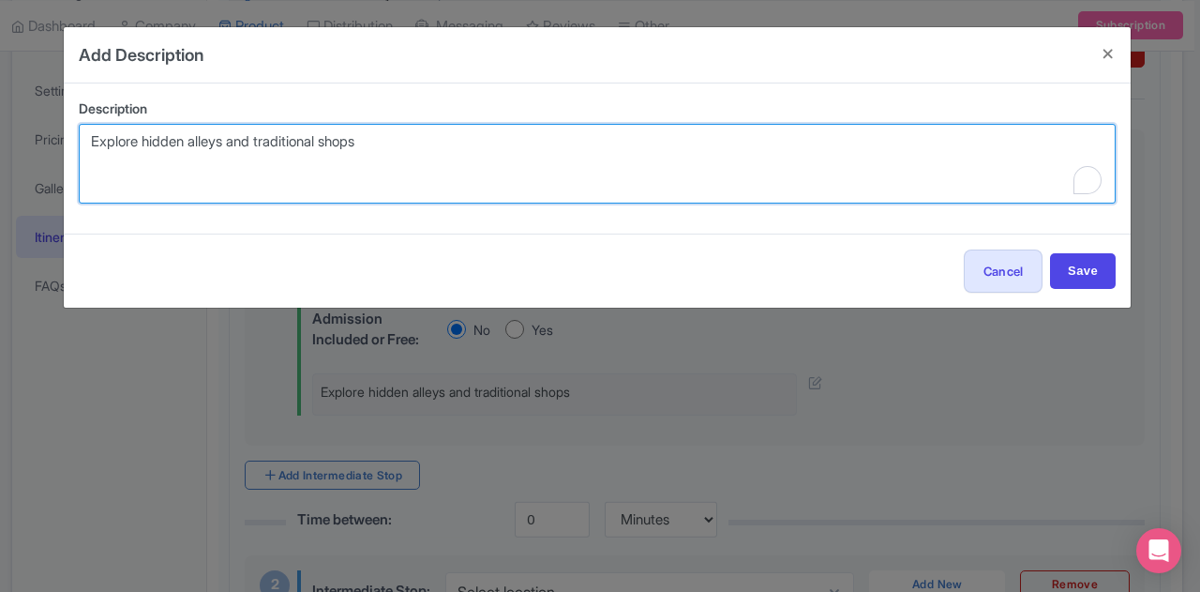
click at [555, 201] on textarea "Explore hidden alleys and traditional shops" at bounding box center [597, 164] width 1037 height 80
click at [535, 158] on textarea "Explore hidden alleys and traditional shops" at bounding box center [597, 164] width 1037 height 80
paste textarea "For example, for the [GEOGRAPHIC_DATA] stop the full Viator stop-by-"
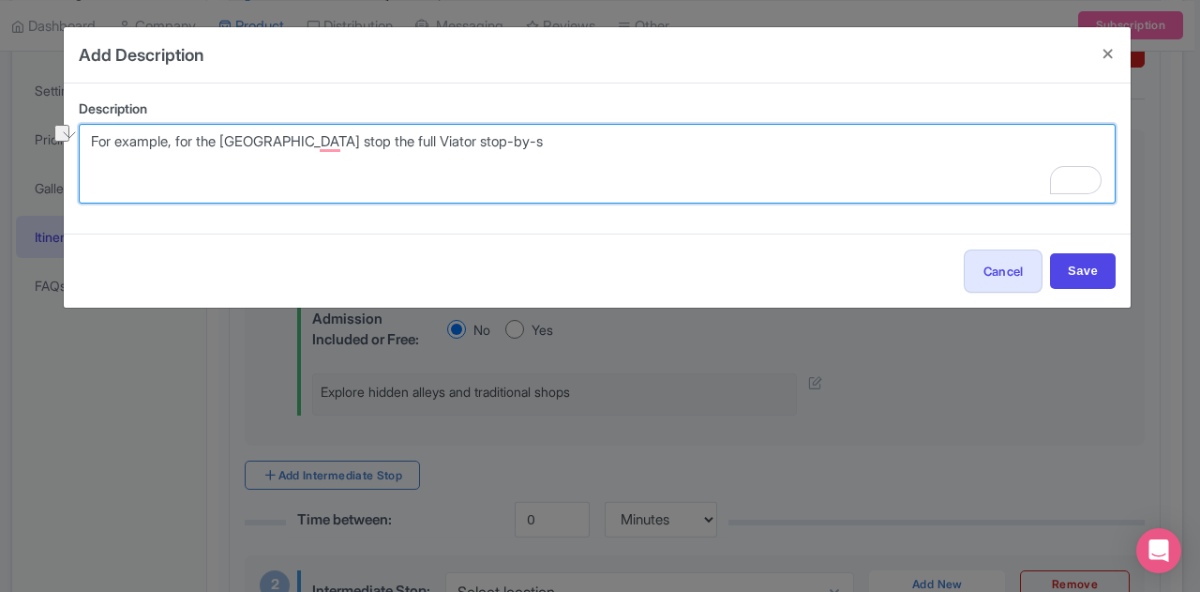
drag, startPoint x: 519, startPoint y: 143, endPoint x: 51, endPoint y: 142, distance: 467.9
click at [51, 142] on div "Add Description Description Explore hidden alleys and traditional shops 17 of 6…" at bounding box center [600, 296] width 1200 height 592
paste textarea "inish your tour at [PERSON_NAME][GEOGRAPHIC_DATA][PERSON_NAME] ([GEOGRAPHIC_DAT…"
type textarea "inish your tour at [PERSON_NAME][GEOGRAPHIC_DATA][PERSON_NAME] ([GEOGRAPHIC_DAT…"
